Goal: Task Accomplishment & Management: Complete application form

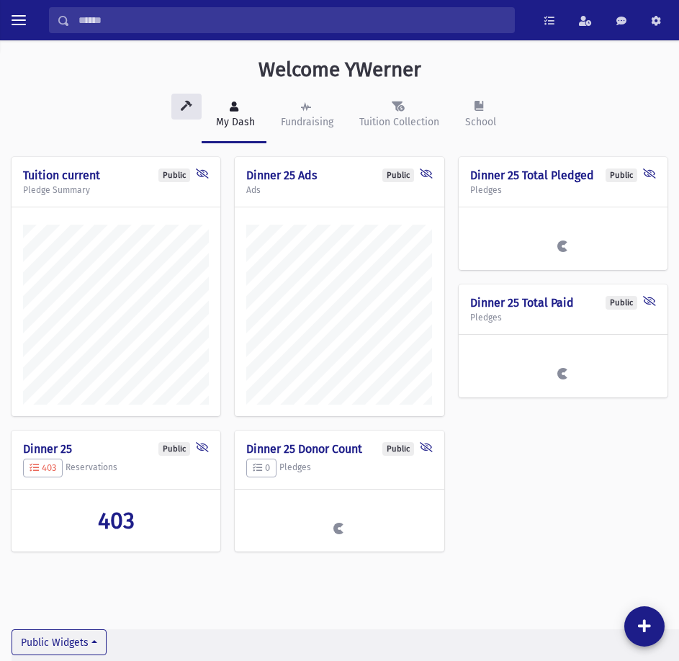
scroll to position [653, 679]
click at [17, 31] on button "toggle menu" at bounding box center [19, 20] width 26 height 26
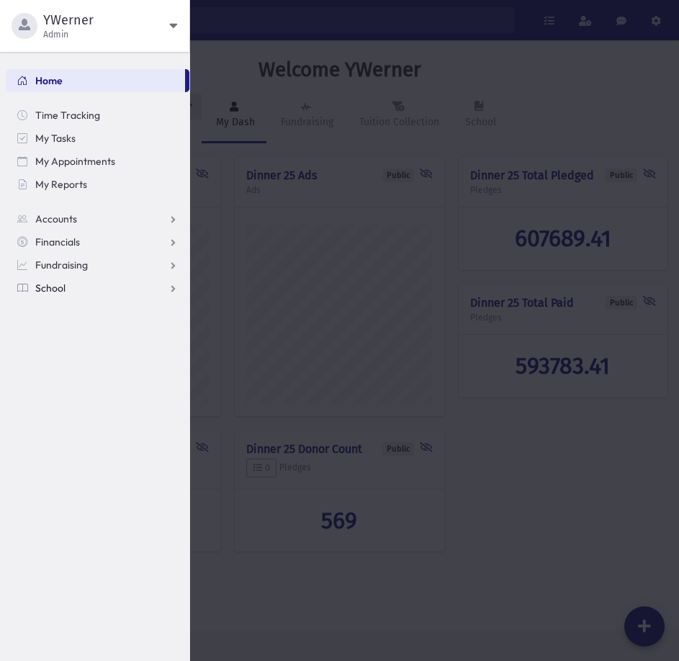
click at [67, 285] on link "School" at bounding box center [98, 288] width 184 height 23
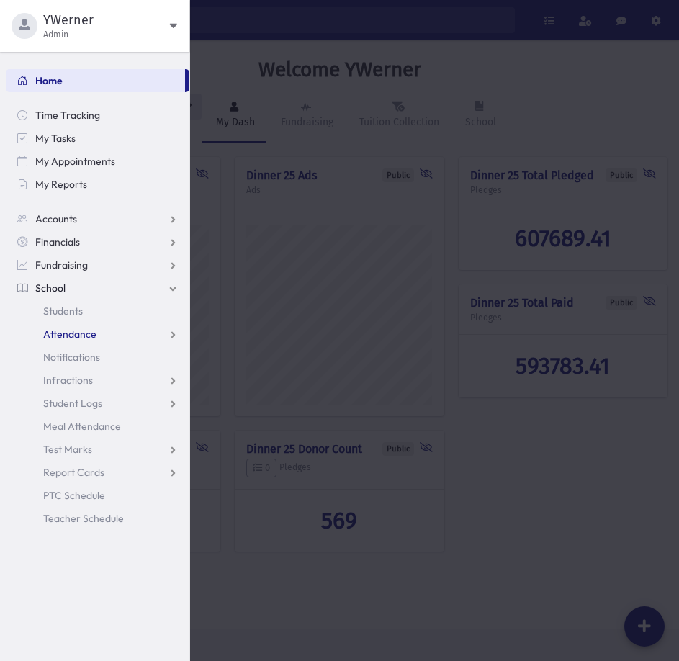
click at [79, 336] on span "Attendance" at bounding box center [69, 334] width 53 height 13
click at [71, 365] on link "Entry" at bounding box center [98, 357] width 184 height 23
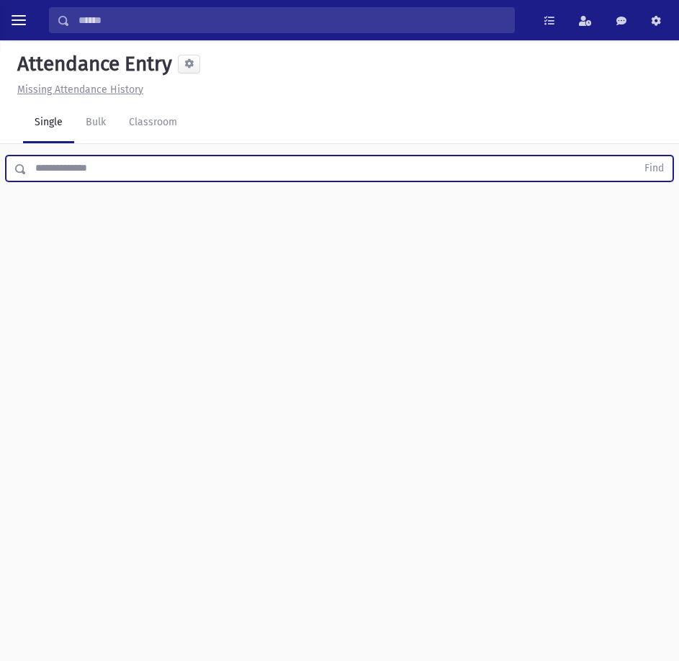
click at [107, 163] on input "text" at bounding box center [332, 169] width 610 height 26
type input "*****"
click at [636, 156] on button "Find" at bounding box center [654, 168] width 37 height 24
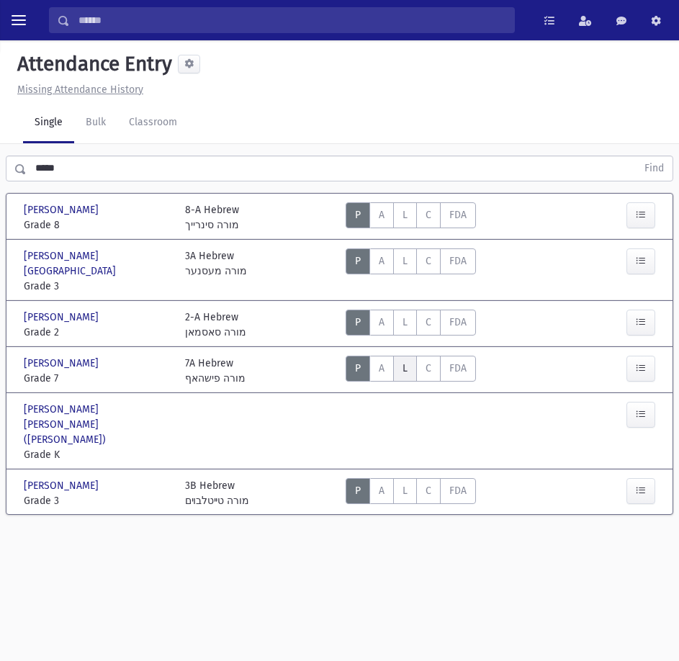
click at [413, 360] on label "Late L" at bounding box center [405, 369] width 24 height 26
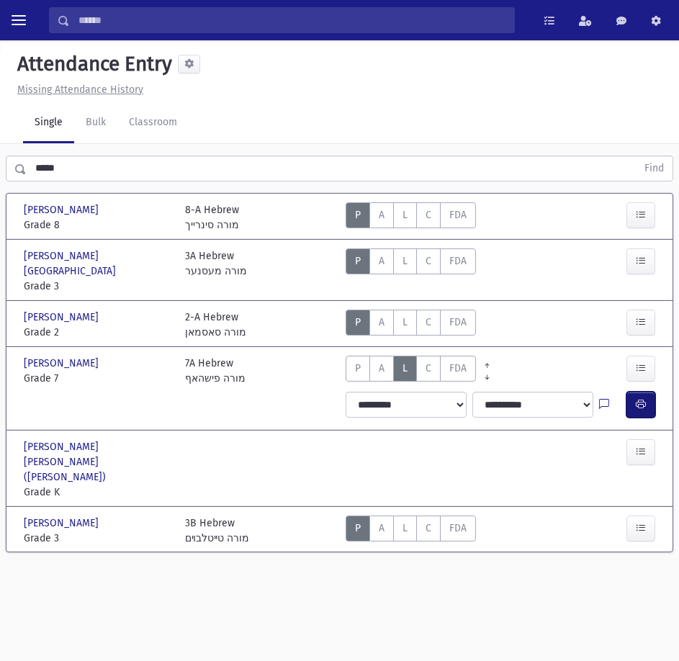
click at [642, 398] on icon "button" at bounding box center [641, 404] width 10 height 12
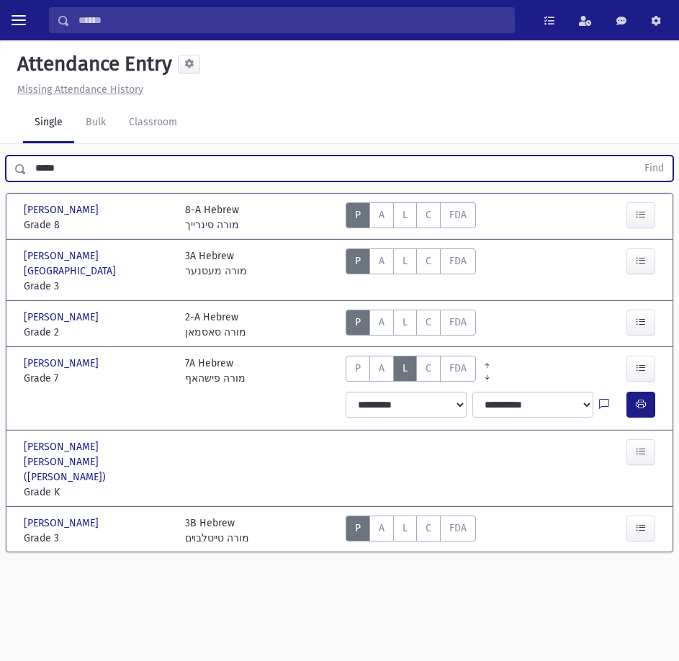
drag, startPoint x: 99, startPoint y: 175, endPoint x: -1, endPoint y: 175, distance: 100.1
click at [0, 175] on html "Search Results All Accounts My Accounts Opportunities Students" at bounding box center [339, 330] width 679 height 661
type input "*****"
click at [636, 156] on button "Find" at bounding box center [654, 168] width 37 height 24
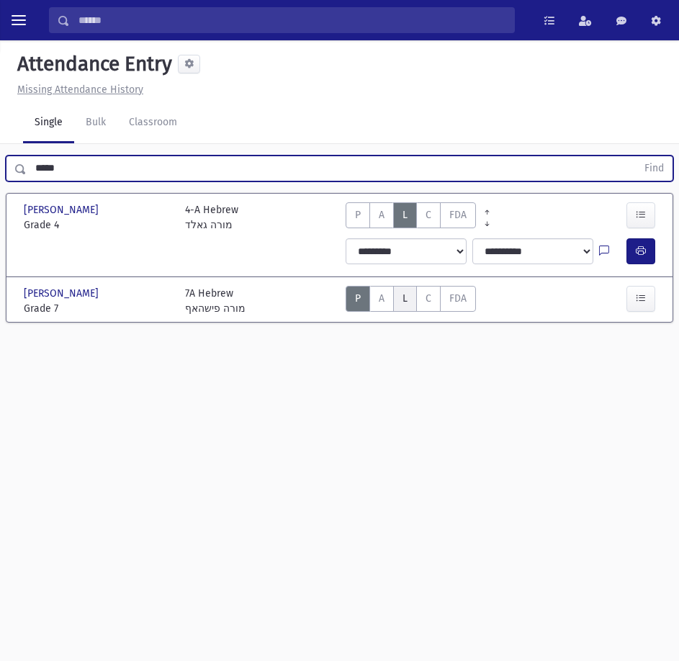
click at [403, 292] on span "L" at bounding box center [405, 298] width 5 height 12
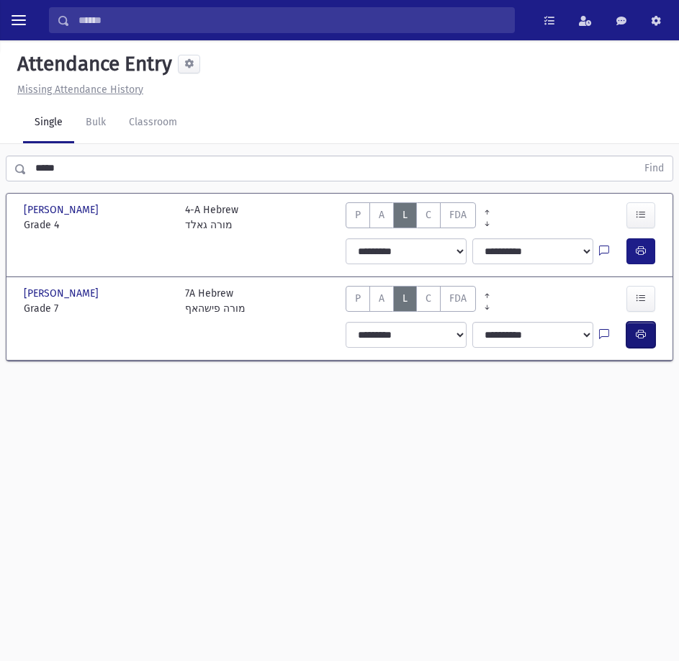
click at [636, 328] on button "button" at bounding box center [641, 335] width 29 height 26
drag, startPoint x: 148, startPoint y: 172, endPoint x: -1, endPoint y: 171, distance: 149.1
click at [0, 171] on html "Search Results All Accounts My Accounts Opportunities Students" at bounding box center [339, 330] width 679 height 661
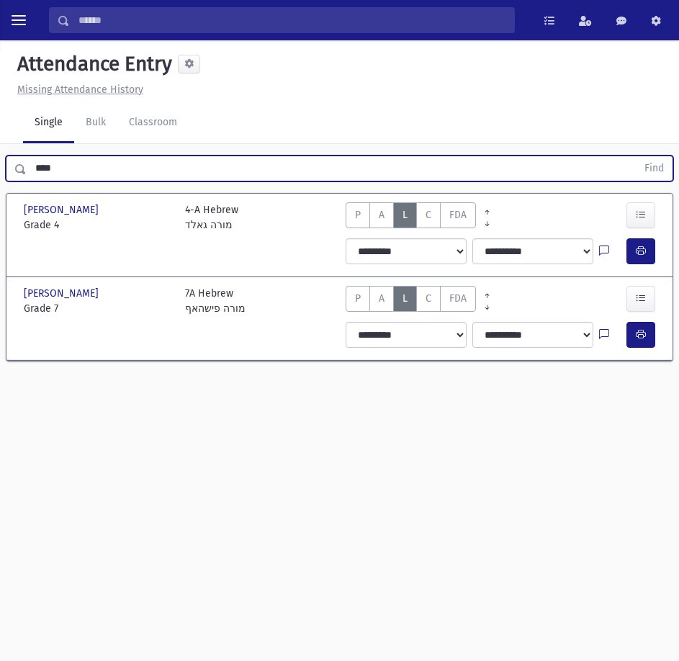
type input "****"
click at [636, 156] on button "Find" at bounding box center [654, 168] width 37 height 24
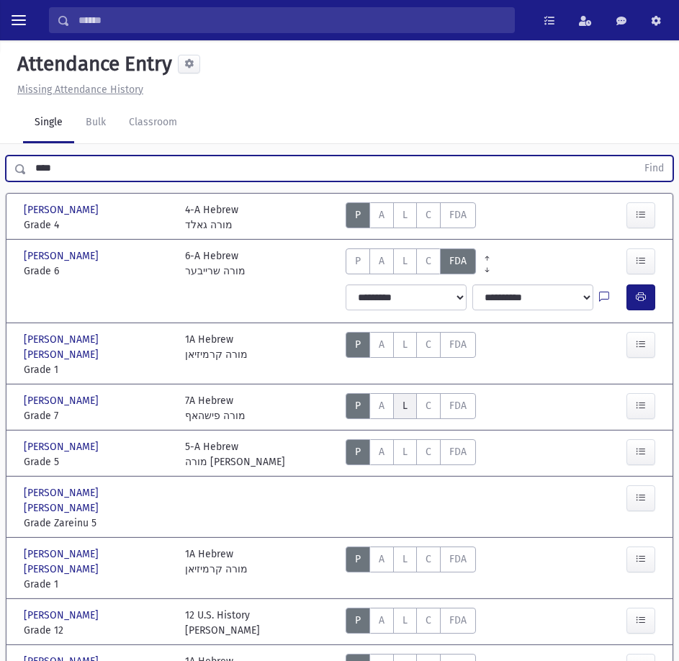
click at [416, 396] on label "Late L" at bounding box center [405, 406] width 24 height 26
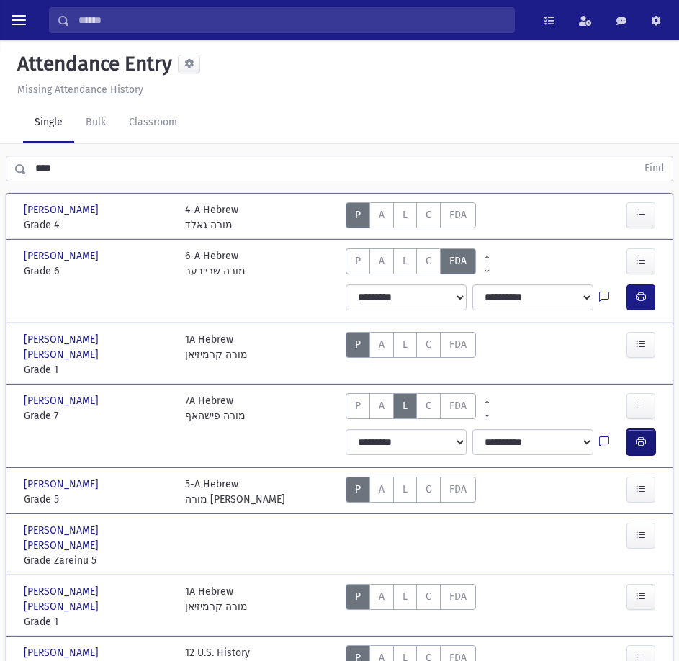
click at [636, 436] on button "button" at bounding box center [641, 442] width 29 height 26
